Goal: Information Seeking & Learning: Learn about a topic

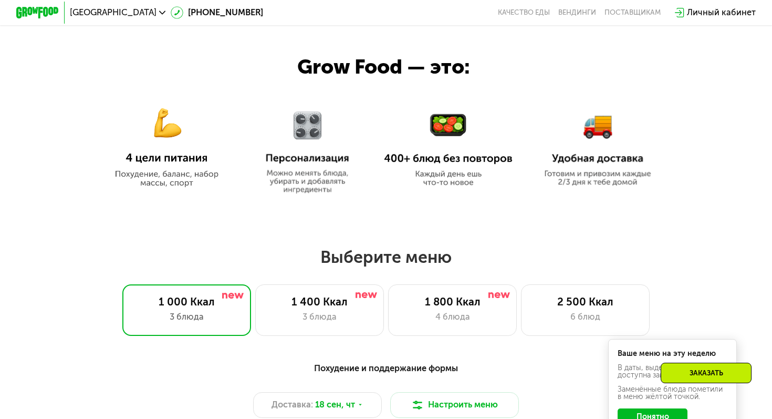
scroll to position [485, 0]
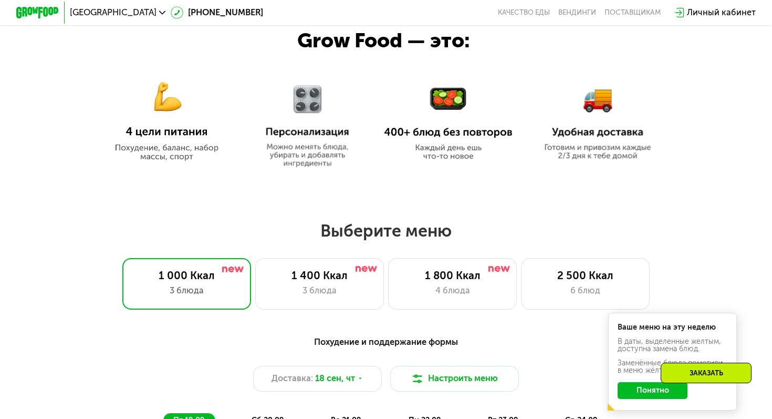
click at [312, 115] on img at bounding box center [307, 119] width 100 height 95
click at [309, 140] on img at bounding box center [307, 119] width 100 height 95
click at [508, 149] on img at bounding box center [448, 123] width 129 height 74
click at [578, 141] on img at bounding box center [598, 115] width 117 height 89
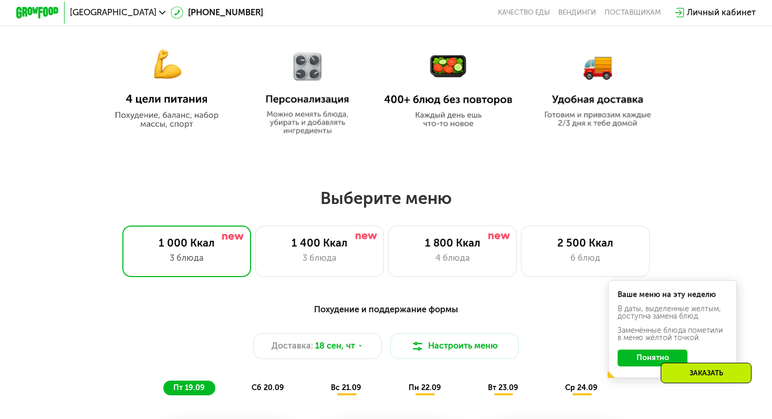
scroll to position [519, 0]
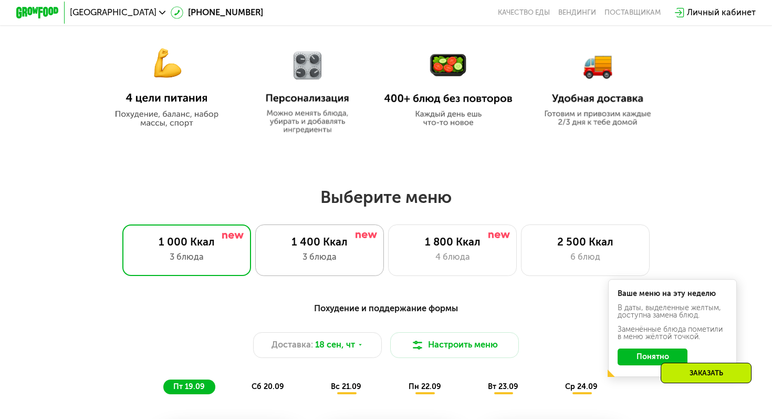
click at [354, 227] on div "1 400 Ккал 3 блюда" at bounding box center [319, 249] width 129 height 51
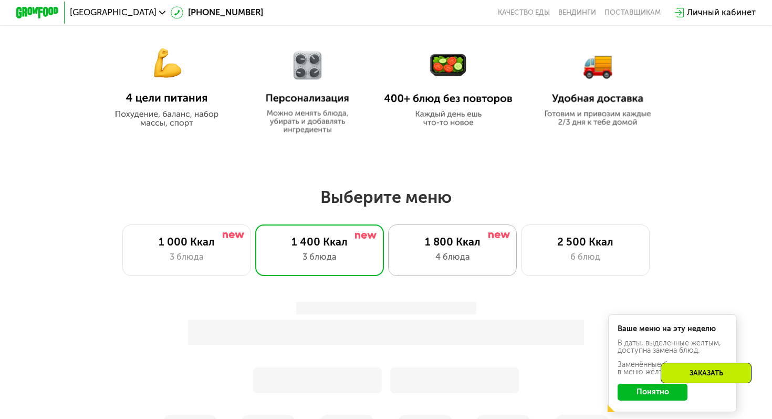
click at [469, 237] on div "1 800 Ккал" at bounding box center [452, 241] width 106 height 13
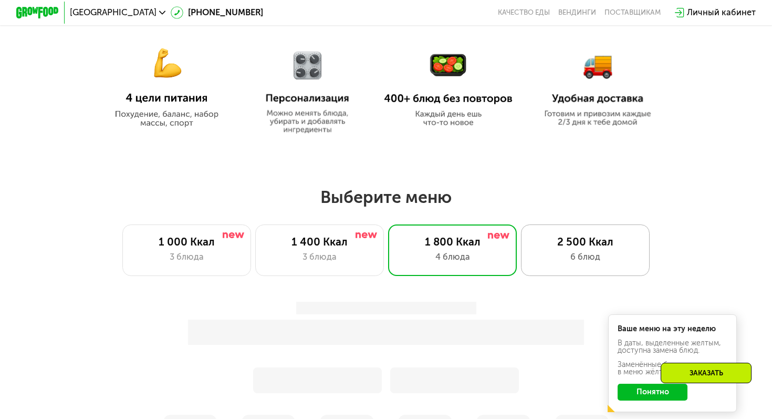
click at [593, 247] on div "2 500 Ккал" at bounding box center [586, 241] width 106 height 13
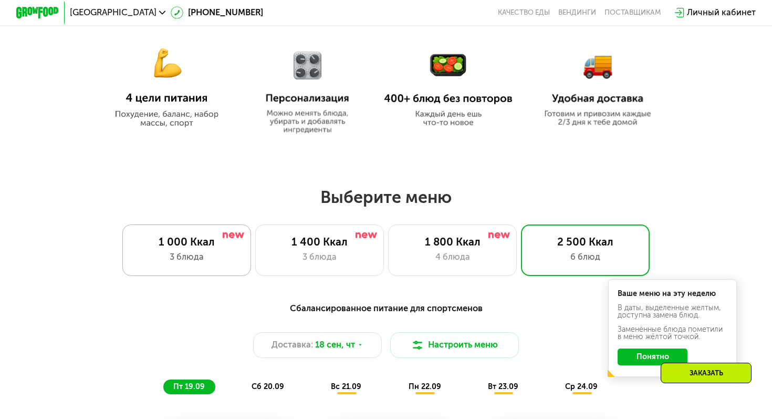
click at [221, 241] on div "1 000 Ккал" at bounding box center [186, 241] width 106 height 13
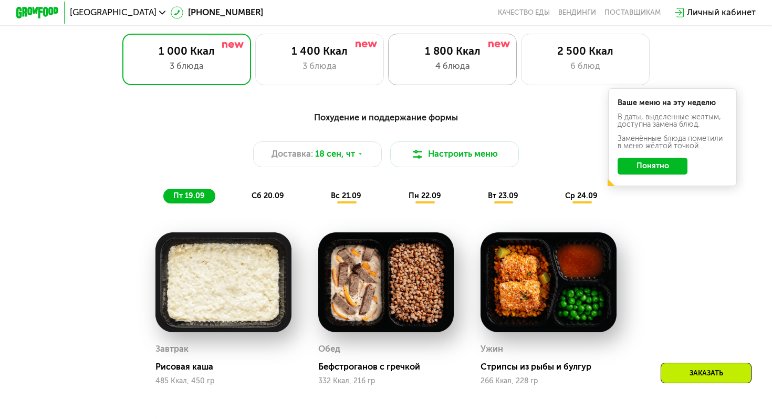
scroll to position [800, 0]
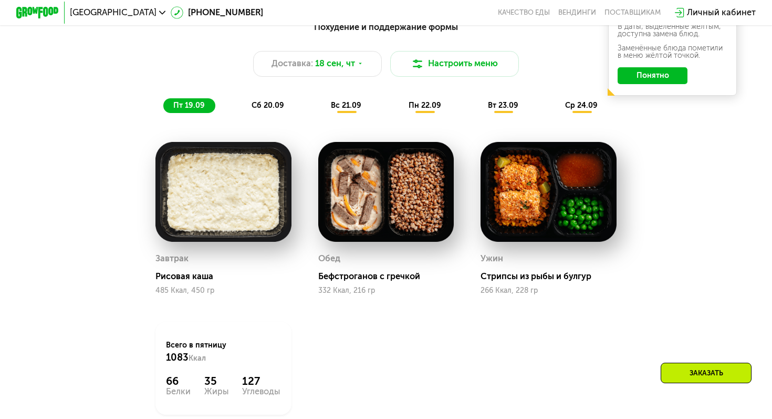
click at [673, 74] on button "Понятно" at bounding box center [653, 75] width 70 height 17
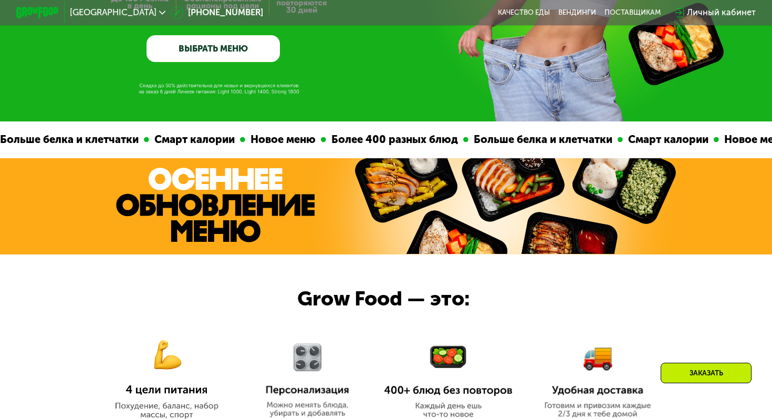
scroll to position [0, 0]
